Goal: Information Seeking & Learning: Check status

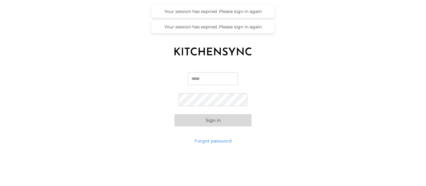
type input "**********"
click at [213, 120] on button "Sign in" at bounding box center [213, 120] width 77 height 12
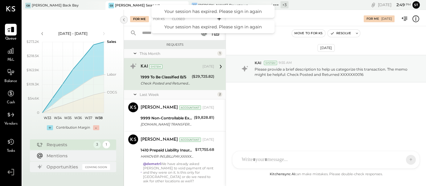
click at [122, 19] on icon at bounding box center [124, 19] width 7 height 11
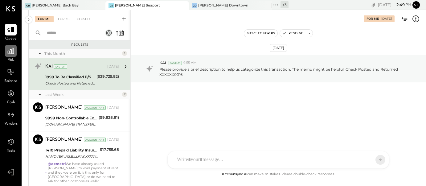
click at [12, 54] on icon at bounding box center [11, 51] width 6 height 6
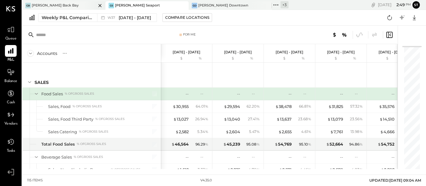
click at [72, 5] on div "GB [PERSON_NAME] Back Bay" at bounding box center [59, 6] width 74 height 6
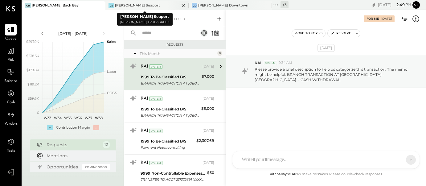
click at [182, 6] on icon at bounding box center [183, 5] width 3 height 3
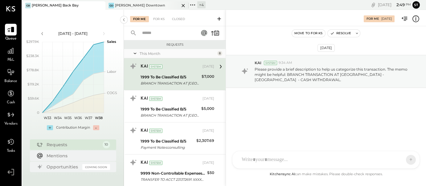
click at [184, 6] on icon at bounding box center [184, 5] width 8 height 7
click at [121, 4] on div "+ 5" at bounding box center [118, 4] width 8 height 7
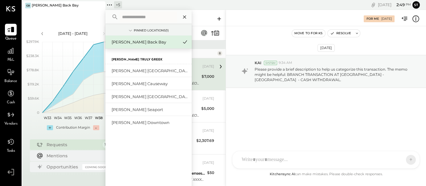
click at [184, 16] on icon at bounding box center [184, 16] width 3 height 3
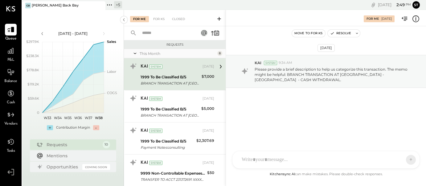
click at [120, 4] on div "+ 5" at bounding box center [118, 4] width 8 height 7
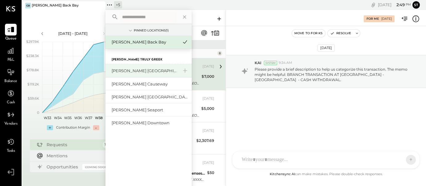
click at [138, 72] on div "[PERSON_NAME] [GEOGRAPHIC_DATA]" at bounding box center [145, 71] width 67 height 6
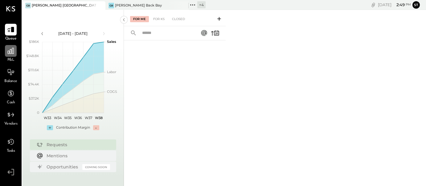
click at [11, 55] on icon at bounding box center [11, 51] width 8 height 8
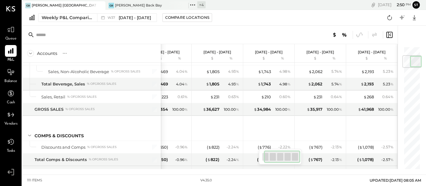
scroll to position [58, 0]
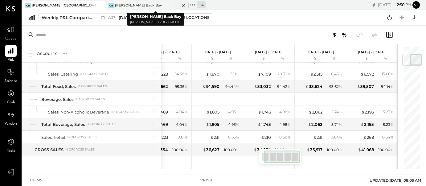
click at [167, 5] on div "GB [PERSON_NAME] Back Bay" at bounding box center [142, 6] width 74 height 6
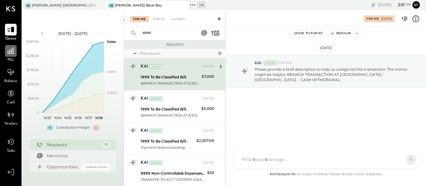
click at [10, 52] on icon at bounding box center [11, 51] width 8 height 8
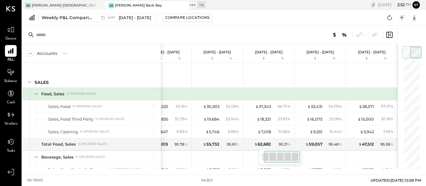
click at [201, 6] on div "+ 4" at bounding box center [201, 4] width 8 height 7
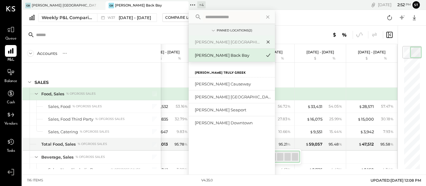
click at [269, 42] on icon at bounding box center [268, 42] width 3 height 3
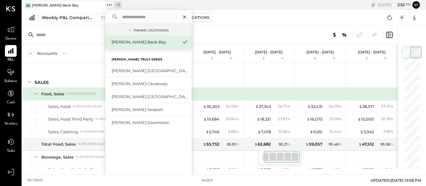
click at [184, 15] on icon at bounding box center [185, 17] width 8 height 8
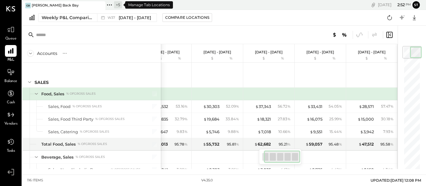
click at [120, 6] on div "+ 5" at bounding box center [118, 4] width 8 height 7
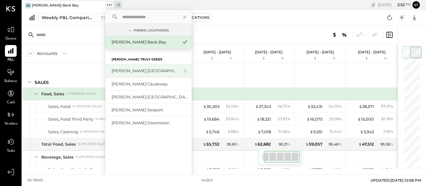
click at [147, 71] on div "[PERSON_NAME] [GEOGRAPHIC_DATA]" at bounding box center [145, 71] width 67 height 6
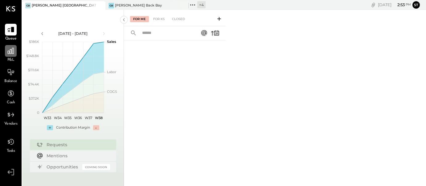
click at [13, 52] on icon at bounding box center [11, 51] width 8 height 8
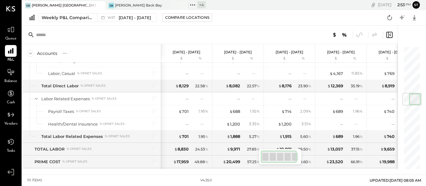
scroll to position [404, 0]
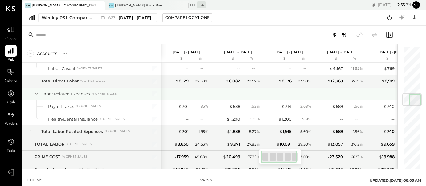
click at [194, 97] on div "-- --" at bounding box center [187, 94] width 46 height 12
